Goal: Task Accomplishment & Management: Use online tool/utility

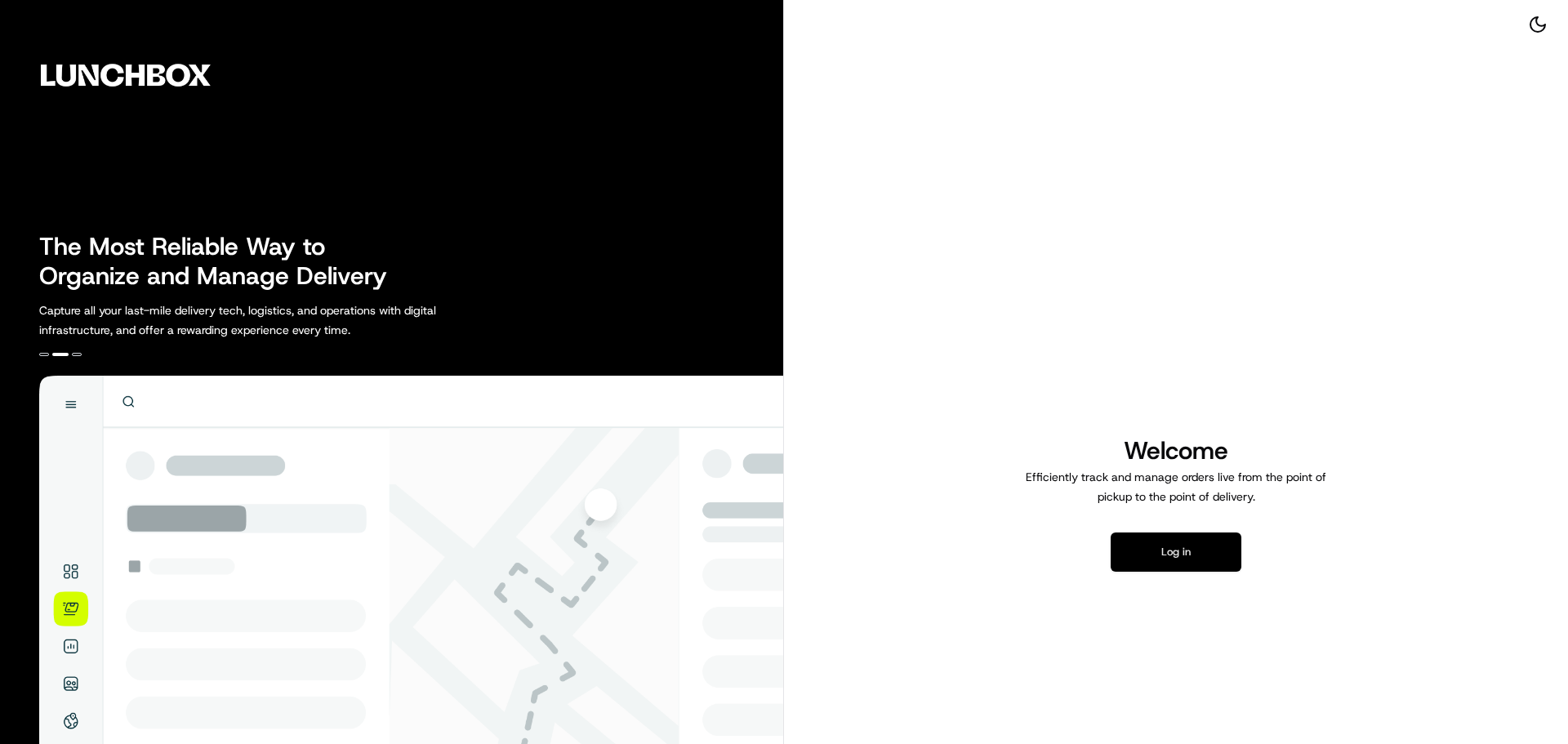
click at [1191, 545] on button "Log in" at bounding box center [1176, 551] width 130 height 39
